Goal: Check status: Check status

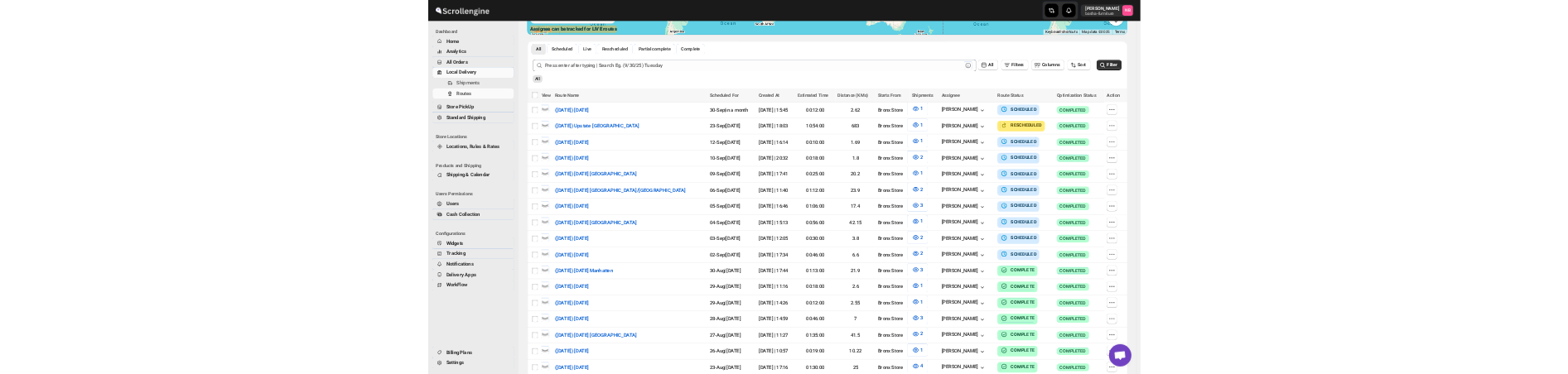
scroll to position [414, 0]
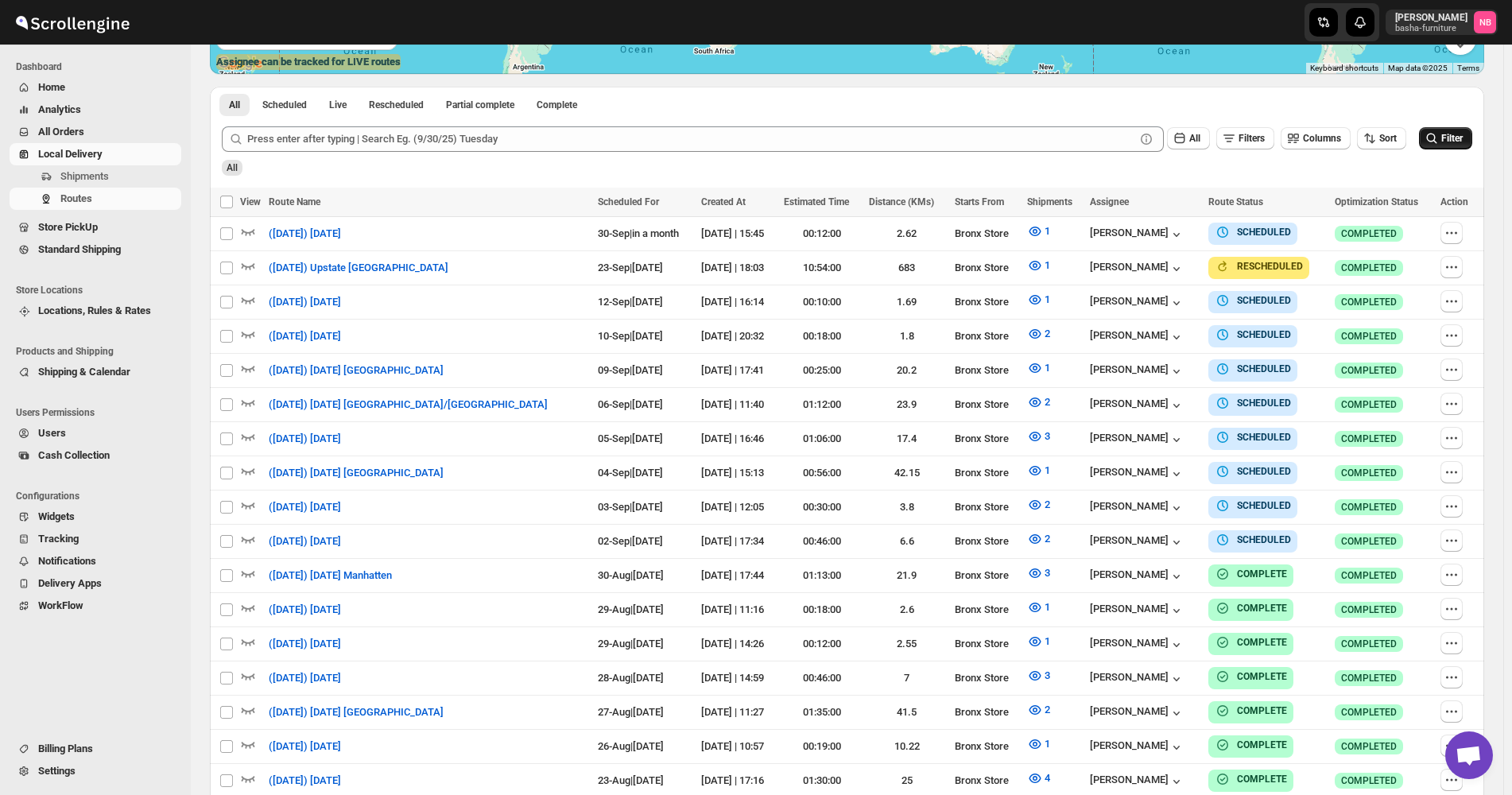
click at [1438, 141] on icon "submit" at bounding box center [1432, 139] width 11 height 11
click at [1032, 332] on icon "button" at bounding box center [1034, 334] width 4 height 4
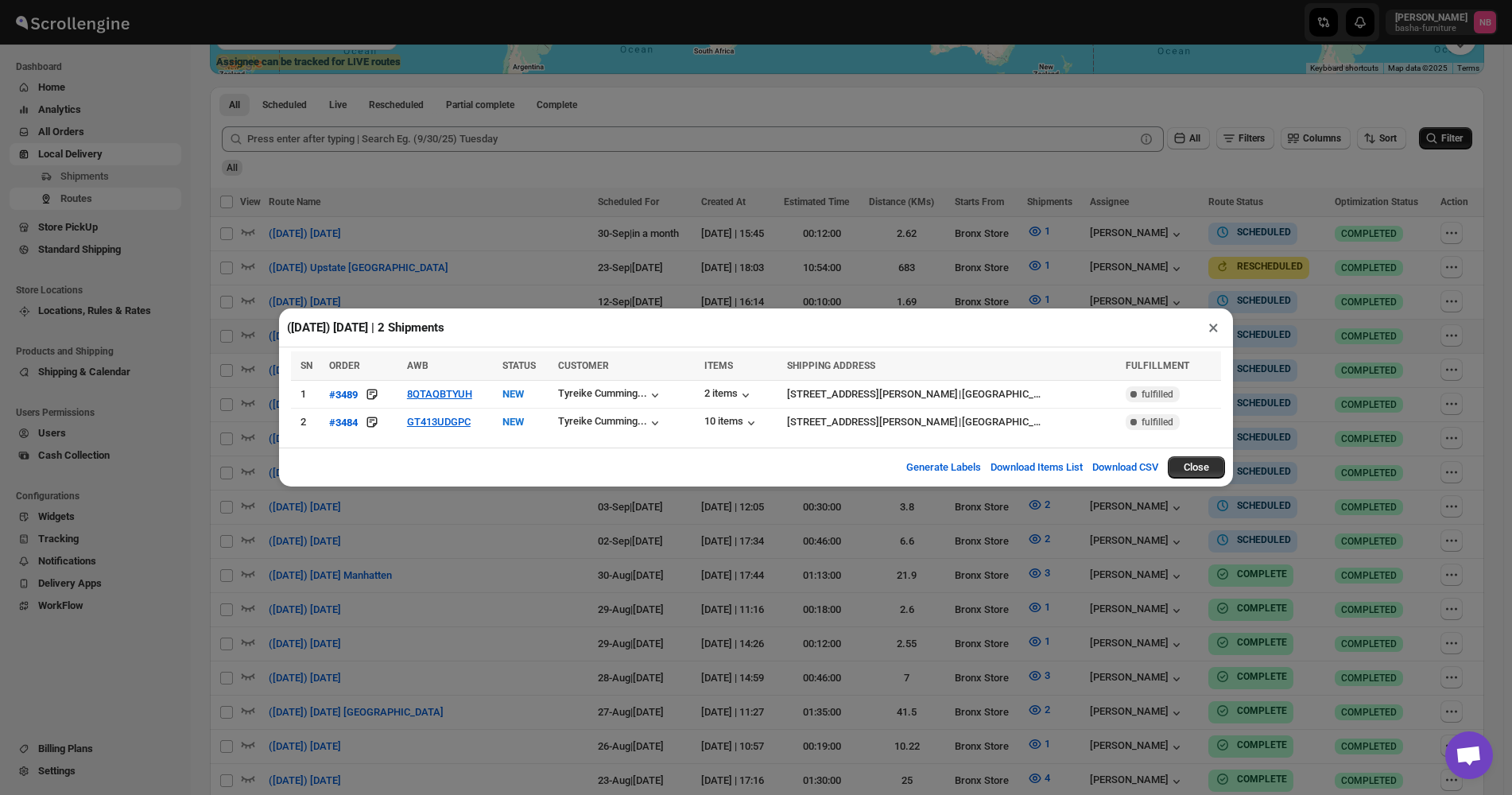
click at [1253, 247] on div "([DATE]) [DATE] | 2 Shipments × SN ORDER AWB STATUS CUSTOMER ITEMS SHIPPING ADD…" at bounding box center [756, 398] width 1512 height 795
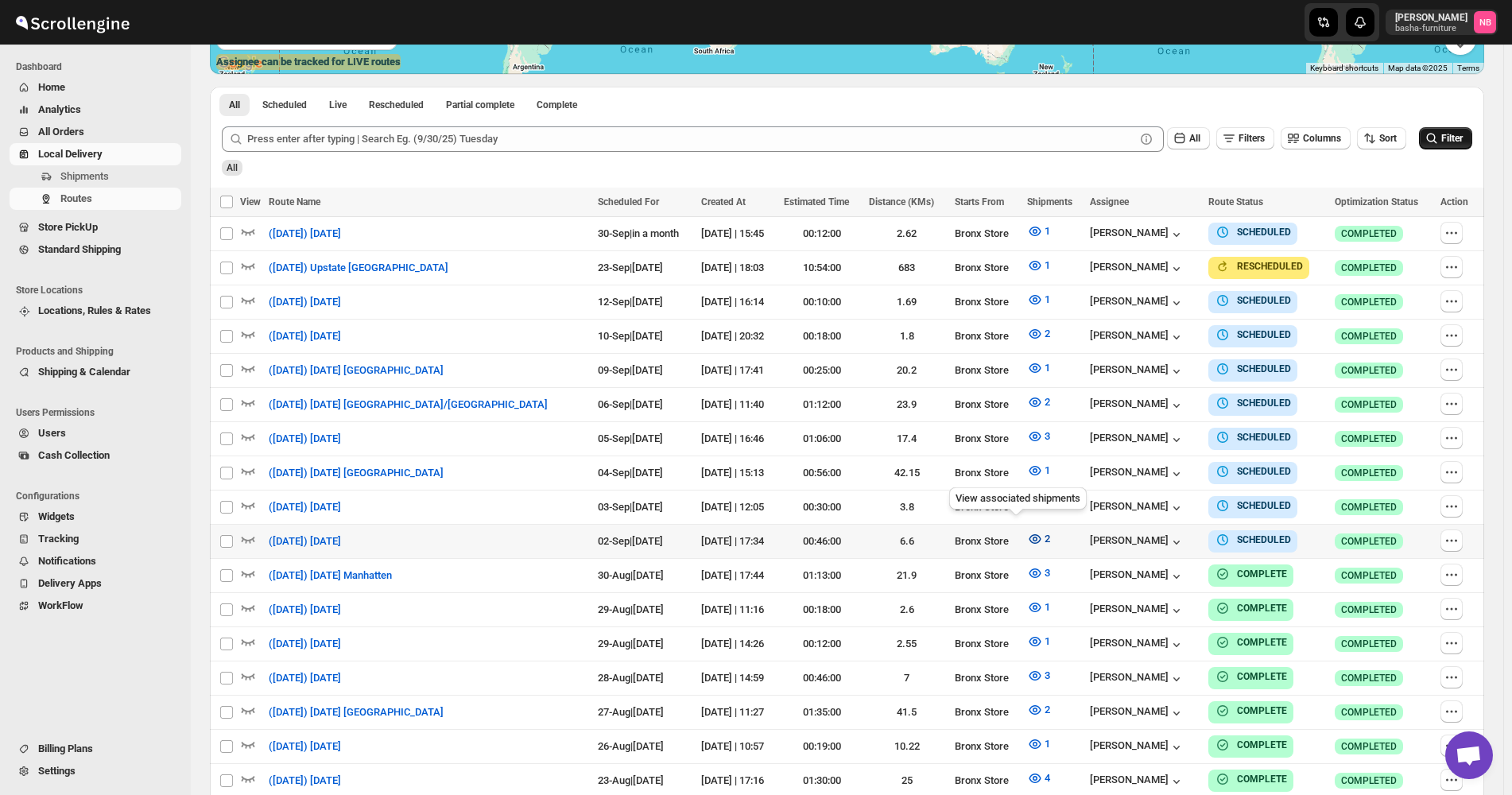
click at [1027, 532] on icon "button" at bounding box center [1035, 539] width 16 height 16
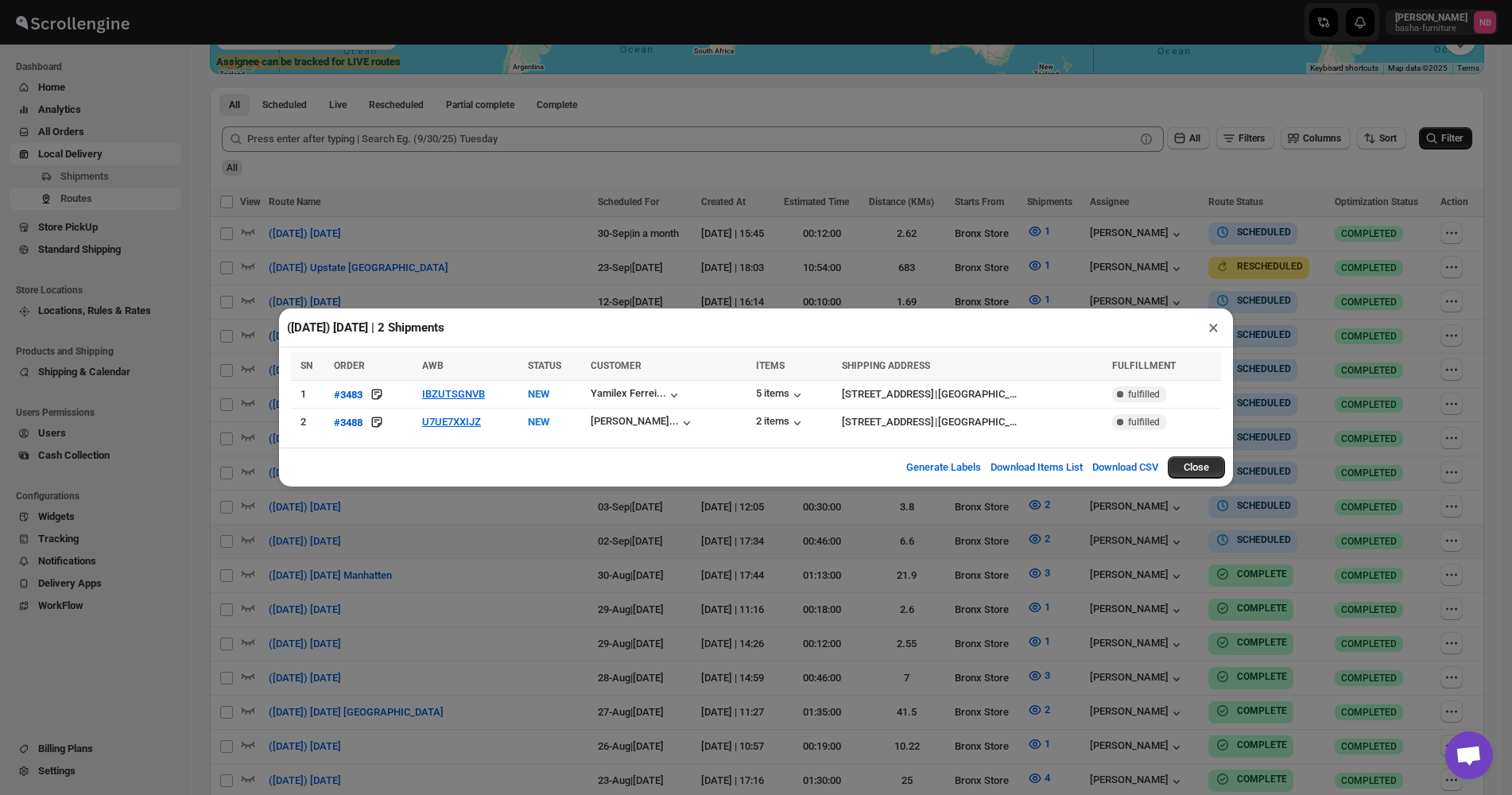
click at [457, 565] on div "([DATE]) [DATE] | 2 Shipments × SN ORDER AWB STATUS CUSTOMER ITEMS SHIPPING ADD…" at bounding box center [756, 398] width 1512 height 795
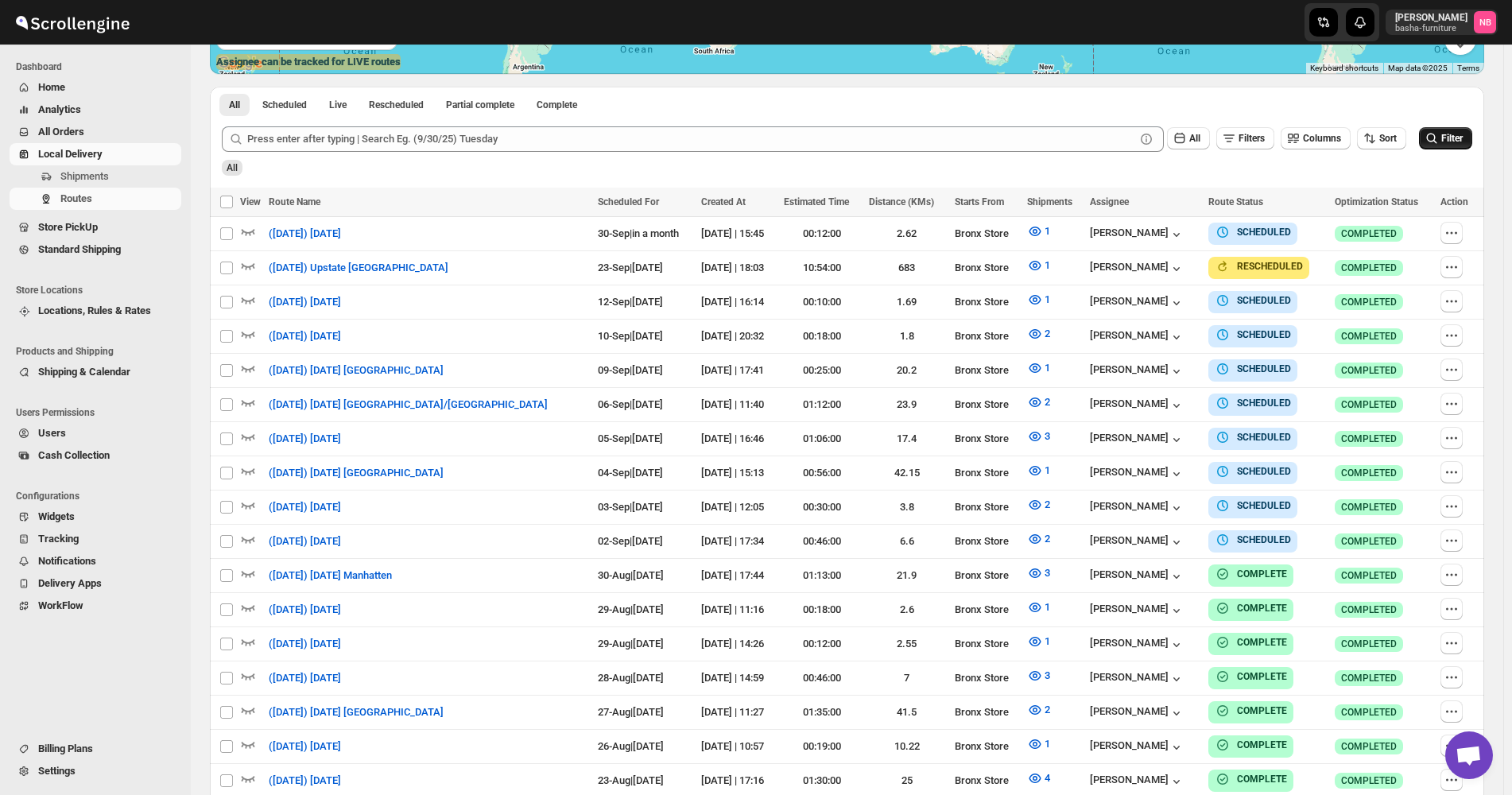
click at [1454, 142] on span "Filter" at bounding box center [1452, 138] width 21 height 12
click at [1027, 531] on icon "button" at bounding box center [1035, 539] width 16 height 16
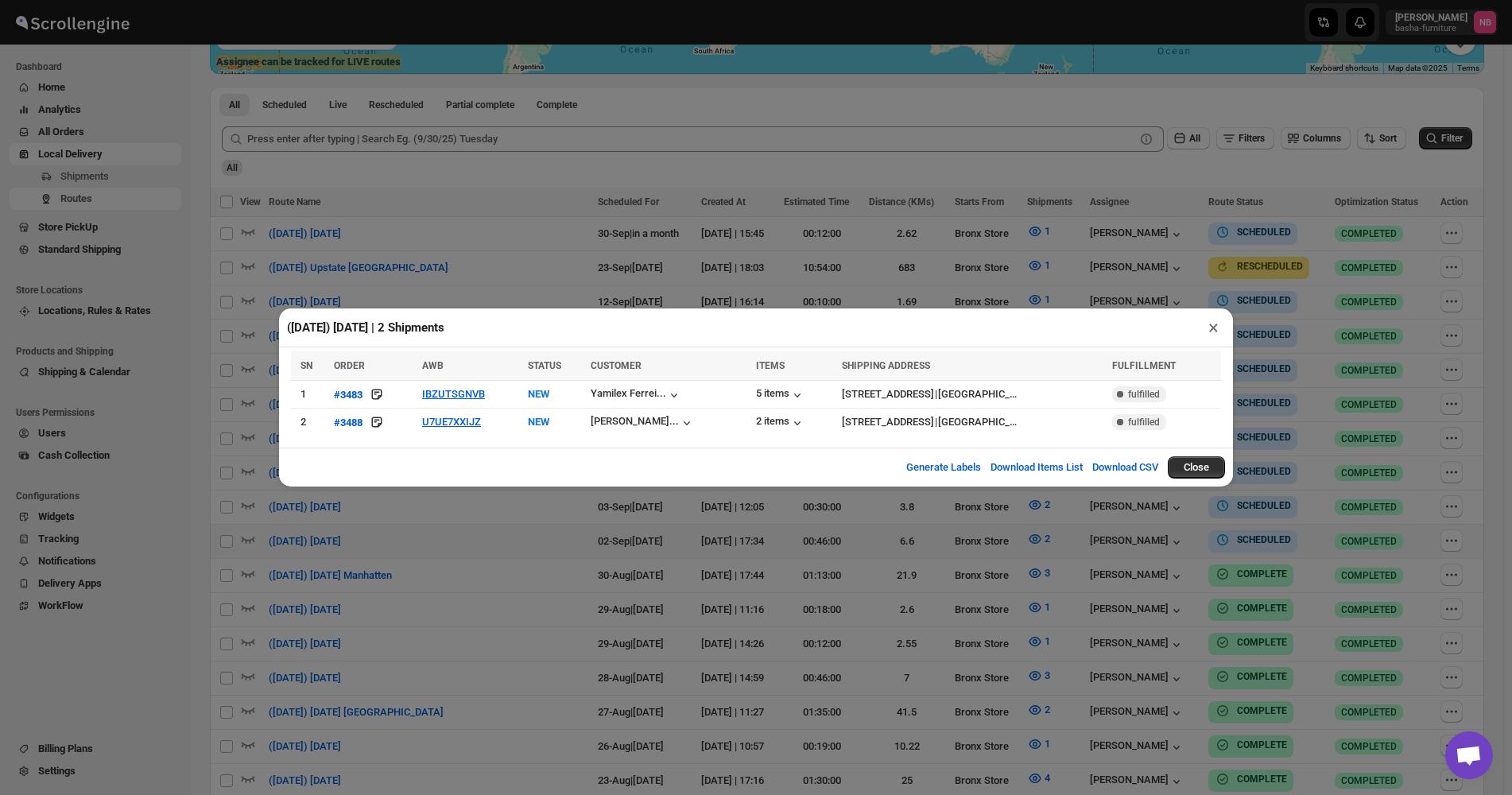
drag, startPoint x: 1346, startPoint y: 292, endPoint x: 1438, endPoint y: 169, distance: 153.6
click at [1346, 293] on div "([DATE]) [DATE] | 2 Shipments × SN ORDER AWB STATUS CUSTOMER ITEMS SHIPPING ADD…" at bounding box center [756, 398] width 1512 height 795
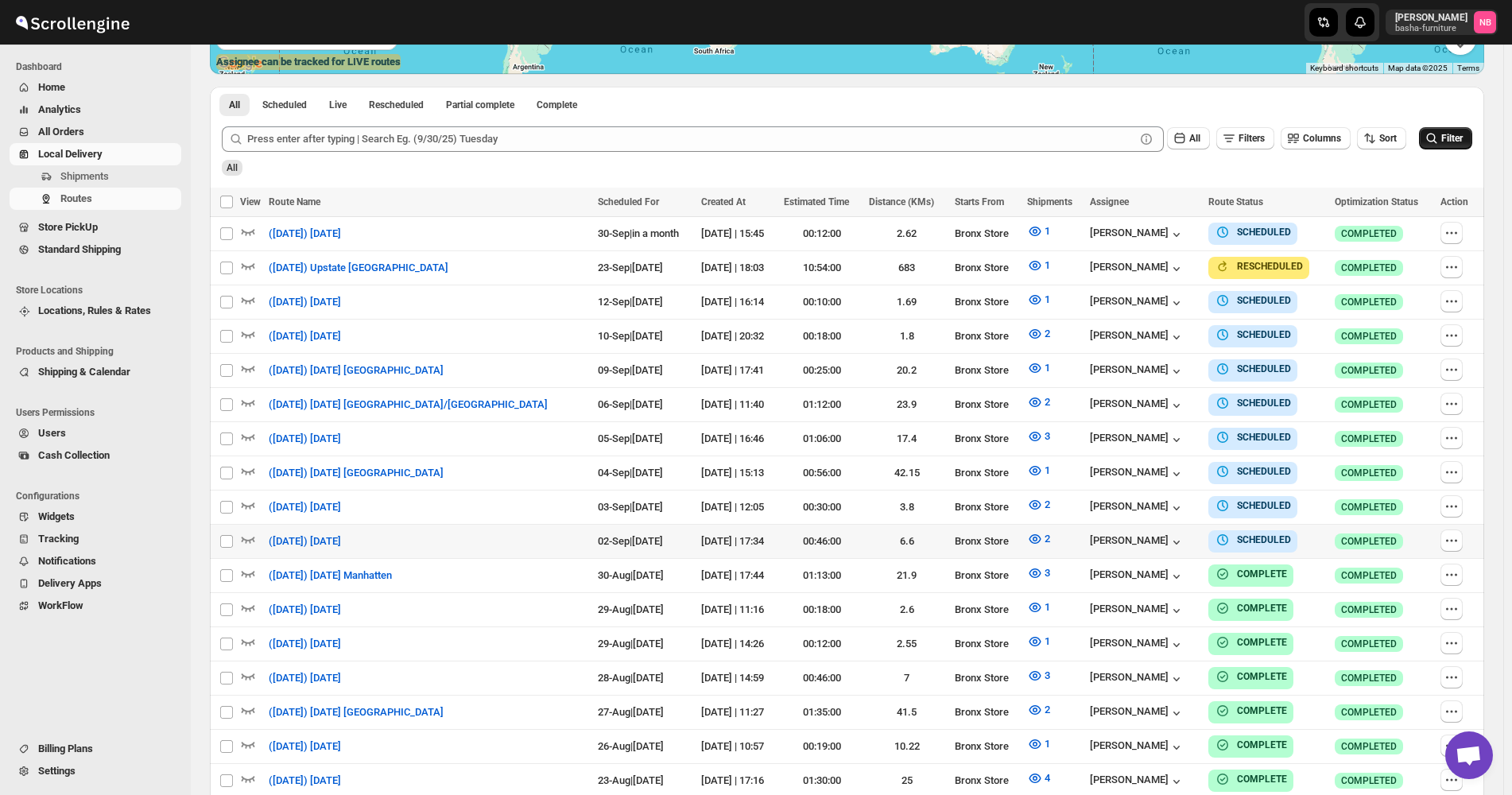
click at [1462, 144] on span "Filter" at bounding box center [1452, 138] width 21 height 12
click at [1027, 531] on icon "button" at bounding box center [1035, 539] width 16 height 16
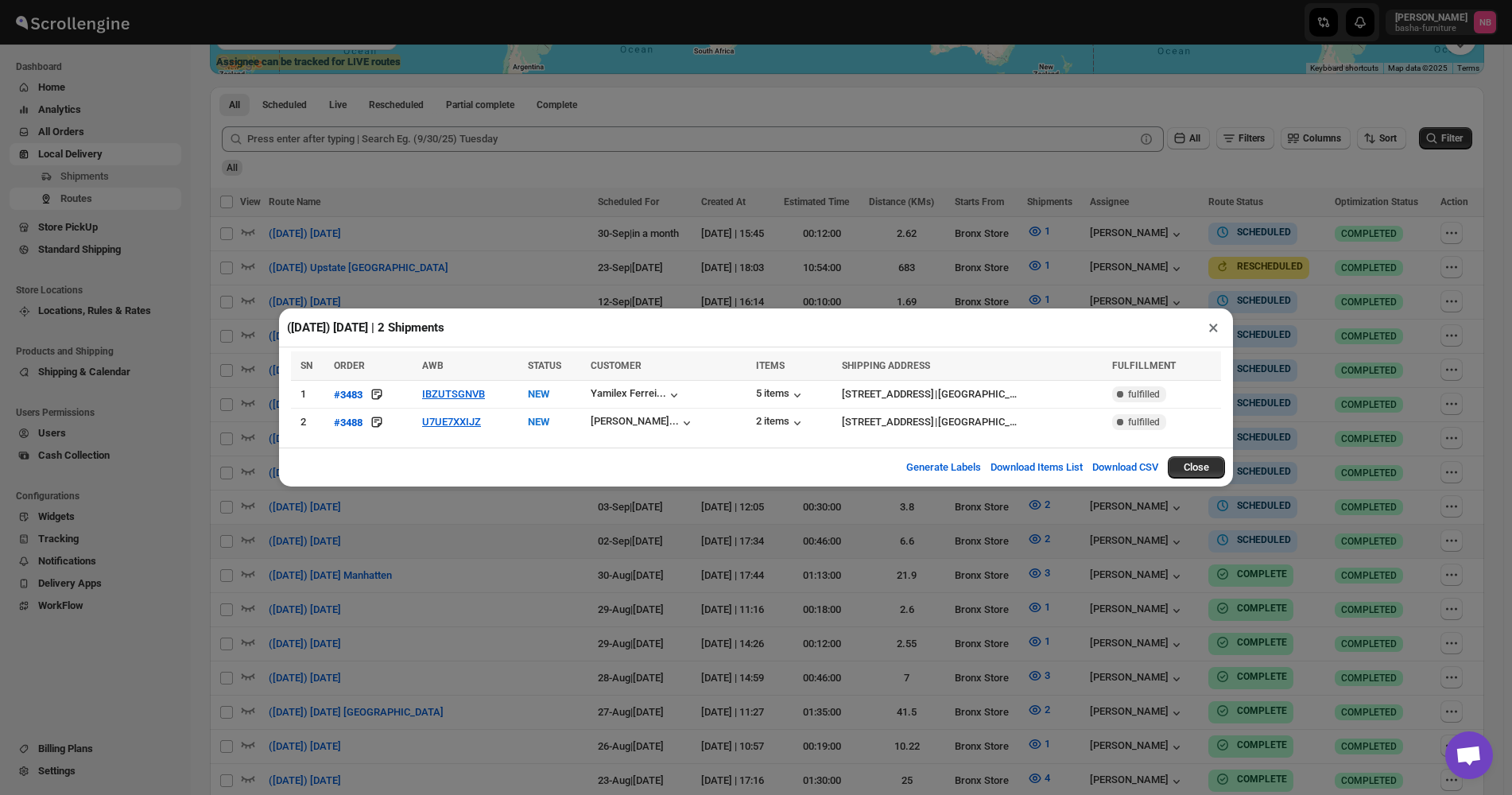
click at [874, 549] on div "([DATE]) [DATE] | 2 Shipments × SN ORDER AWB STATUS CUSTOMER ITEMS SHIPPING ADD…" at bounding box center [756, 398] width 1512 height 795
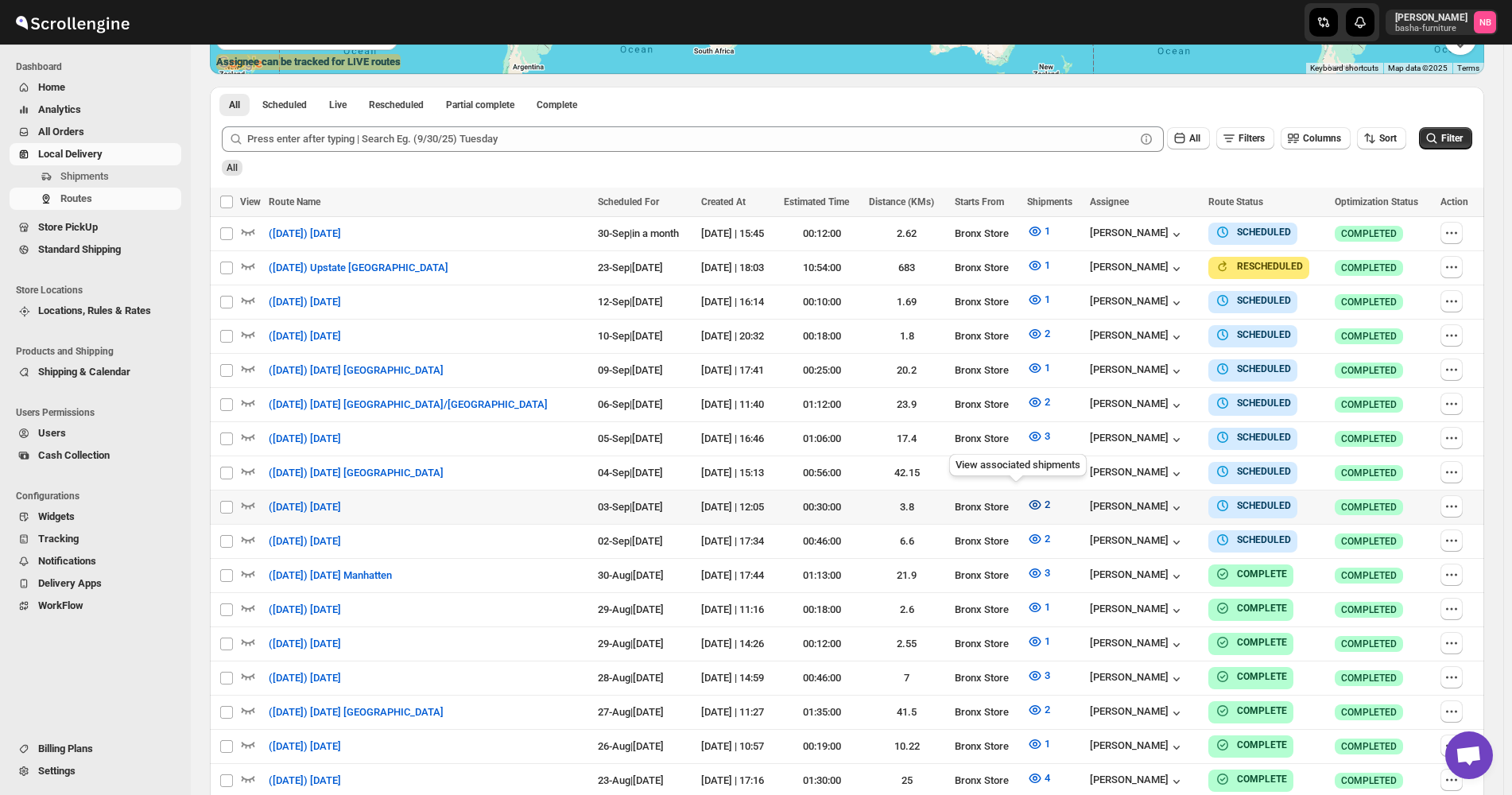
click at [1027, 500] on icon "button" at bounding box center [1035, 505] width 16 height 16
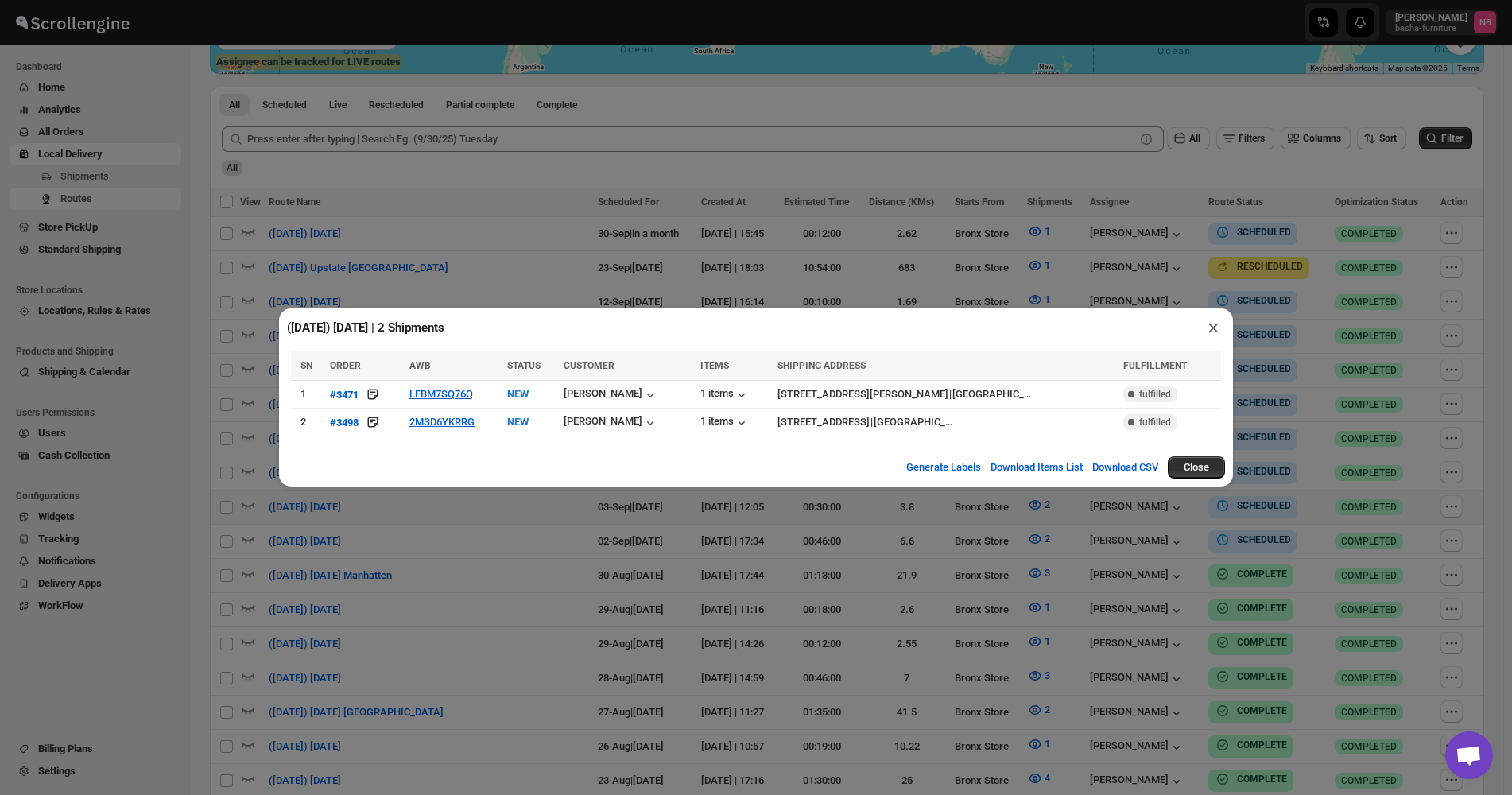
click at [698, 564] on div "([DATE]) [DATE] | 2 Shipments × SN ORDER AWB STATUS CUSTOMER ITEMS SHIPPING ADD…" at bounding box center [756, 398] width 1512 height 795
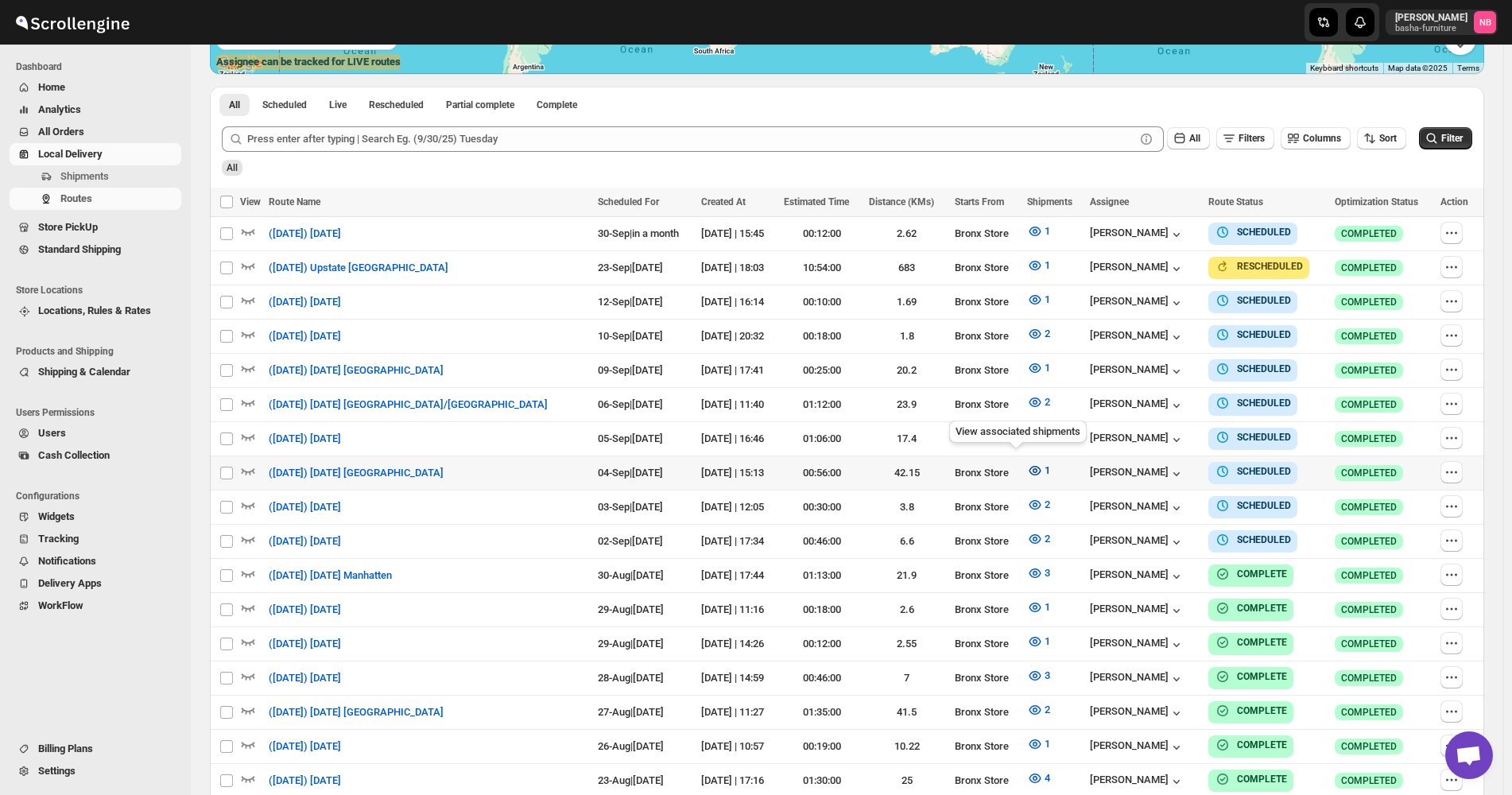
click at [1029, 466] on icon "button" at bounding box center [1034, 470] width 12 height 10
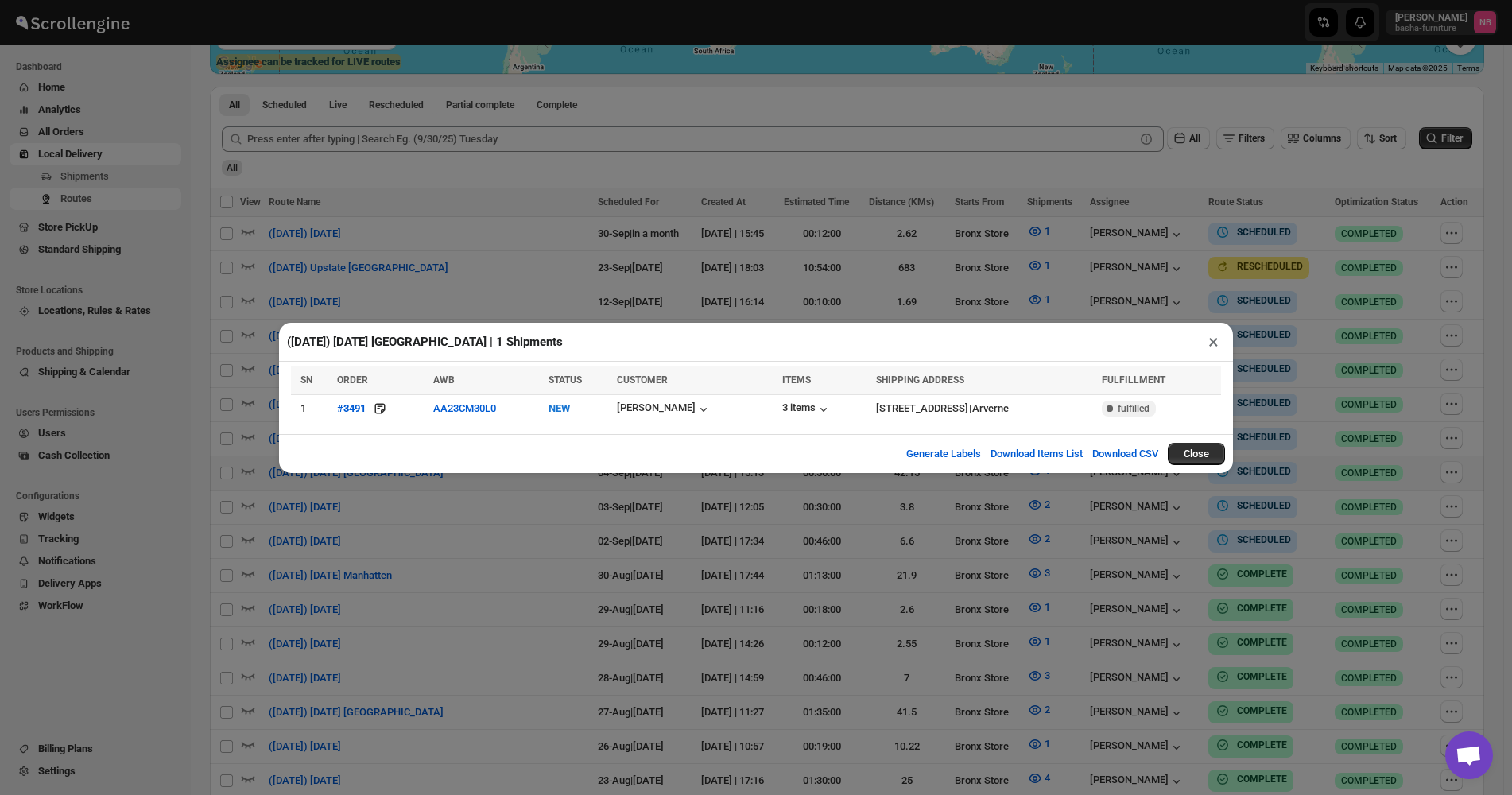
click at [665, 569] on div "([DATE]) [DATE] [GEOGRAPHIC_DATA] | 1 Shipments × SN ORDER AWB STATUS CUSTOMER …" at bounding box center [756, 398] width 1512 height 795
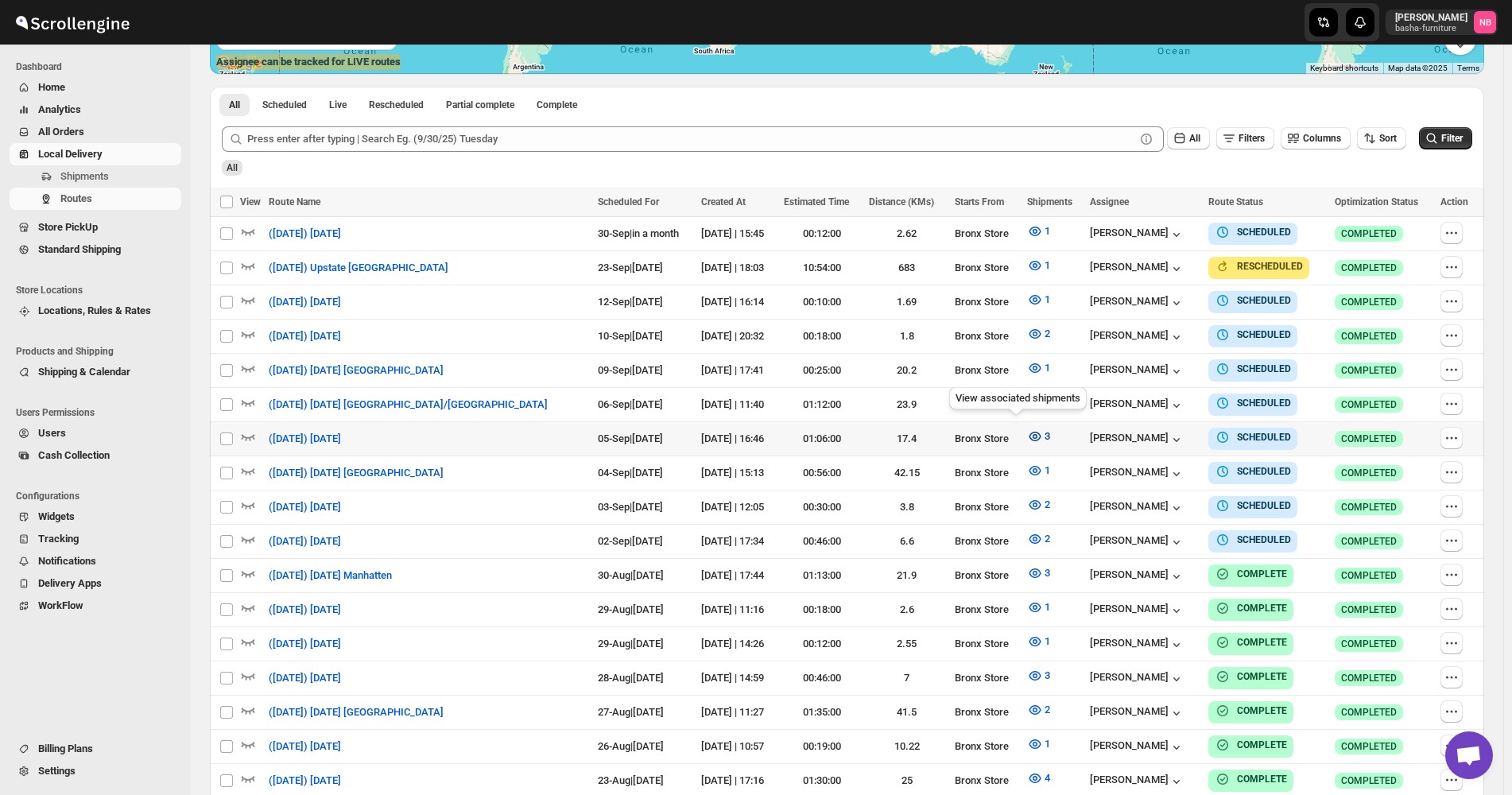
click at [1027, 433] on icon "button" at bounding box center [1035, 437] width 16 height 16
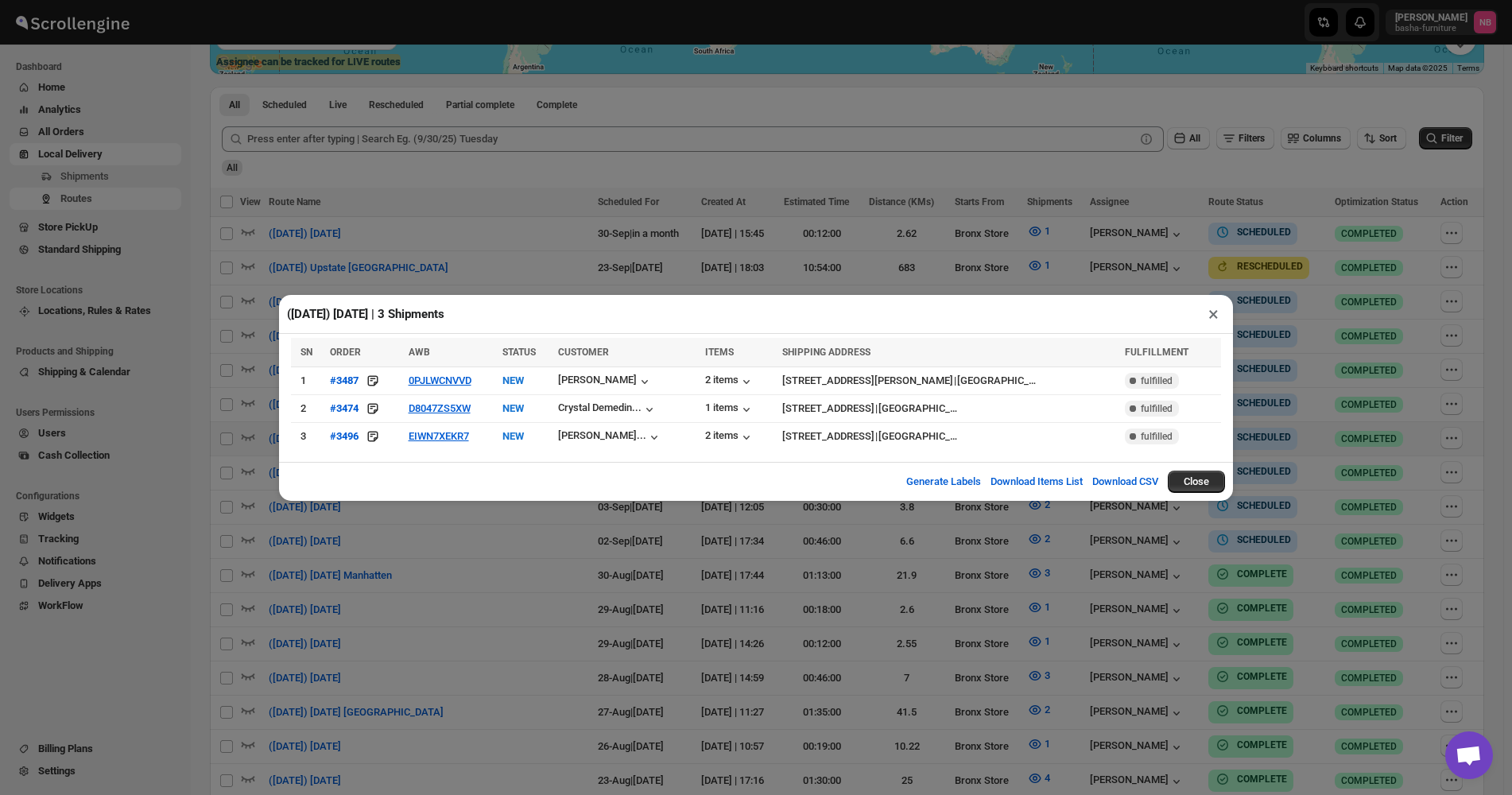
click at [633, 531] on div "([DATE]) [DATE] | 3 Shipments × SN ORDER AWB STATUS CUSTOMER ITEMS SHIPPING ADD…" at bounding box center [756, 398] width 1512 height 795
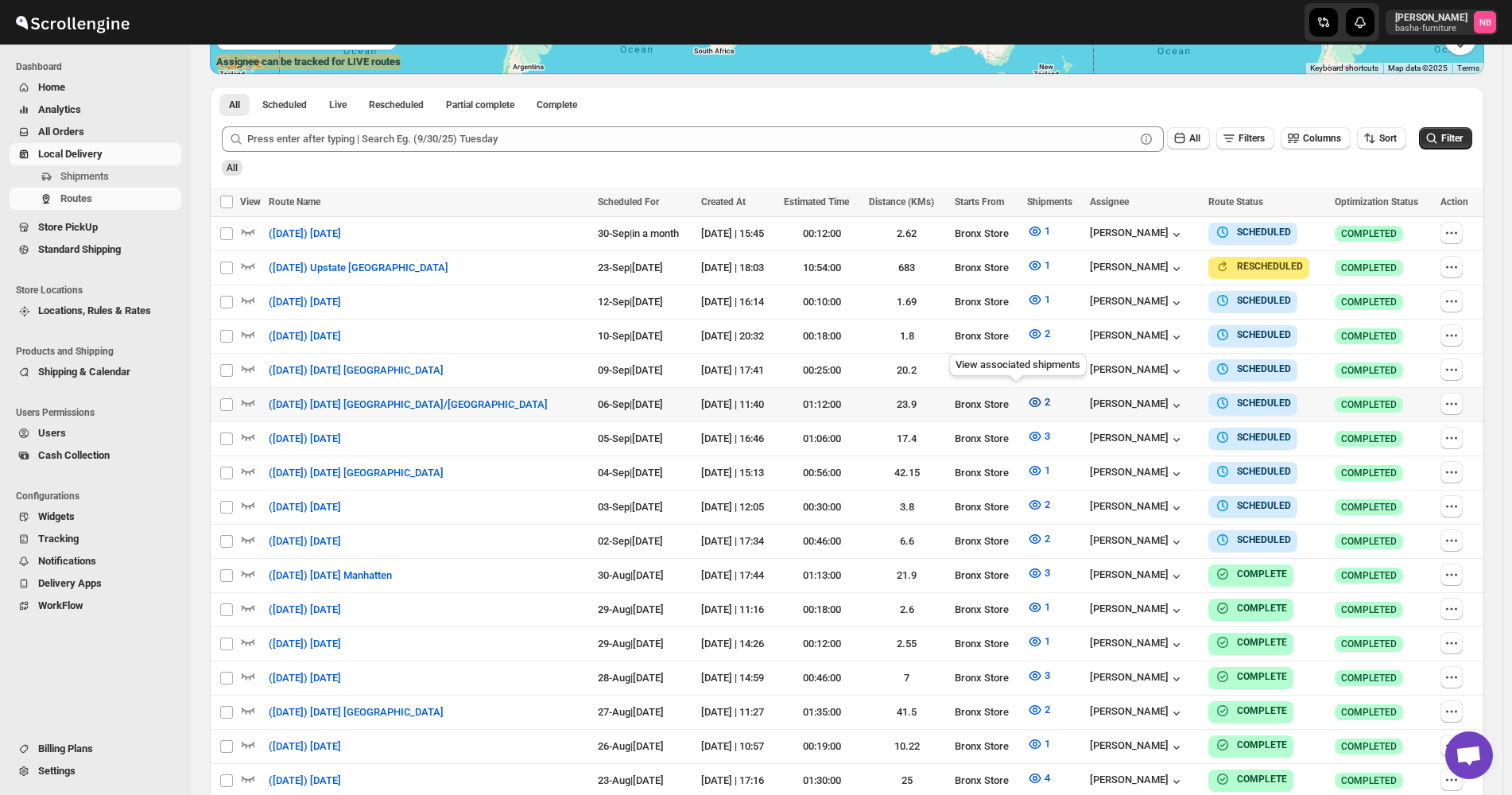
click at [1029, 399] on icon "button" at bounding box center [1034, 402] width 12 height 10
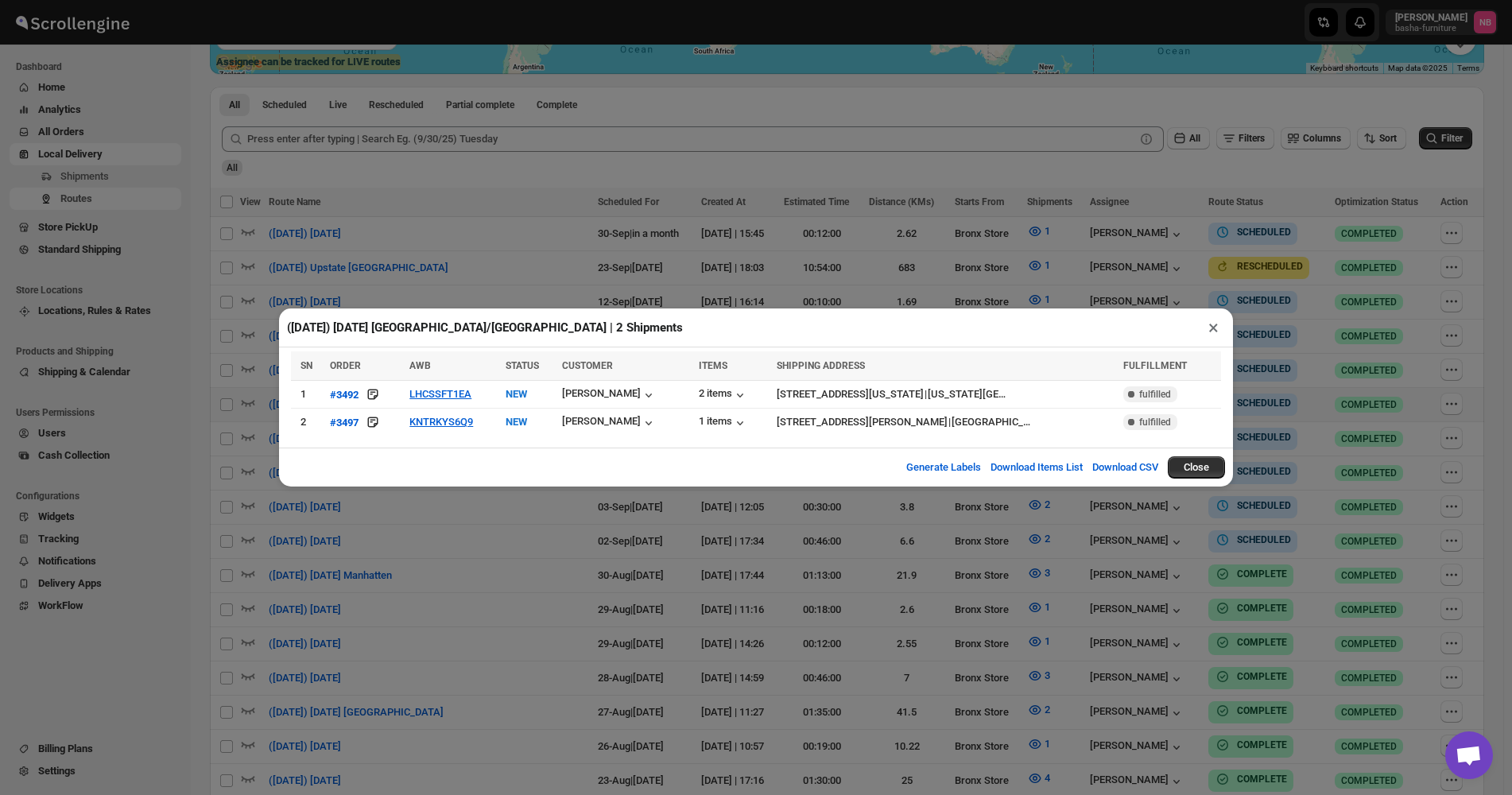
click at [819, 602] on div "([DATE]) [DATE] [GEOGRAPHIC_DATA]/[GEOGRAPHIC_DATA] | 2 Shipments × SN ORDER AW…" at bounding box center [756, 398] width 1512 height 795
